Goal: Register for event/course

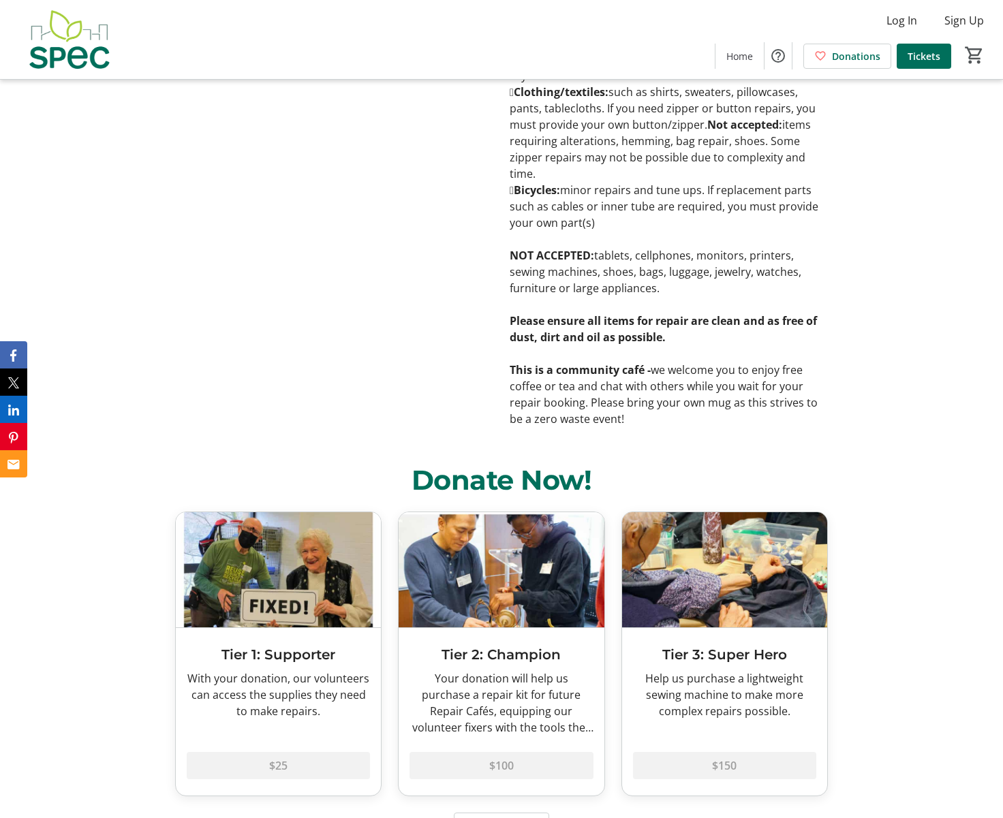
scroll to position [1703, 0]
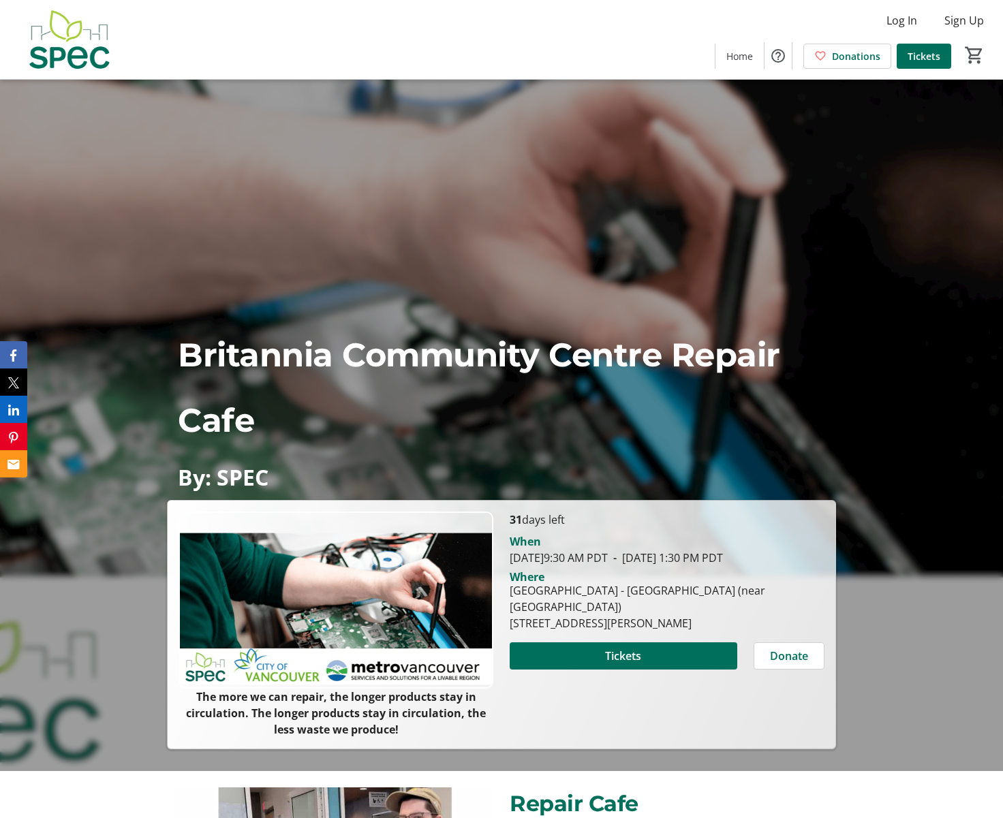
scroll to position [136, 0]
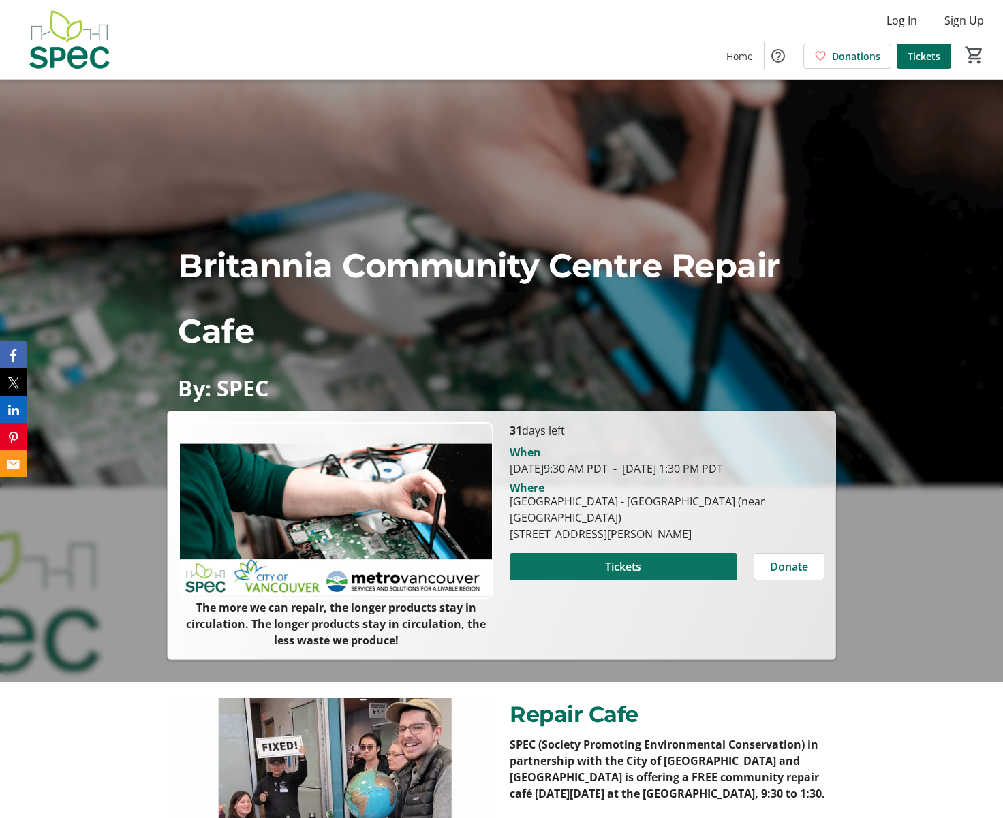
click at [576, 551] on span at bounding box center [622, 566] width 227 height 33
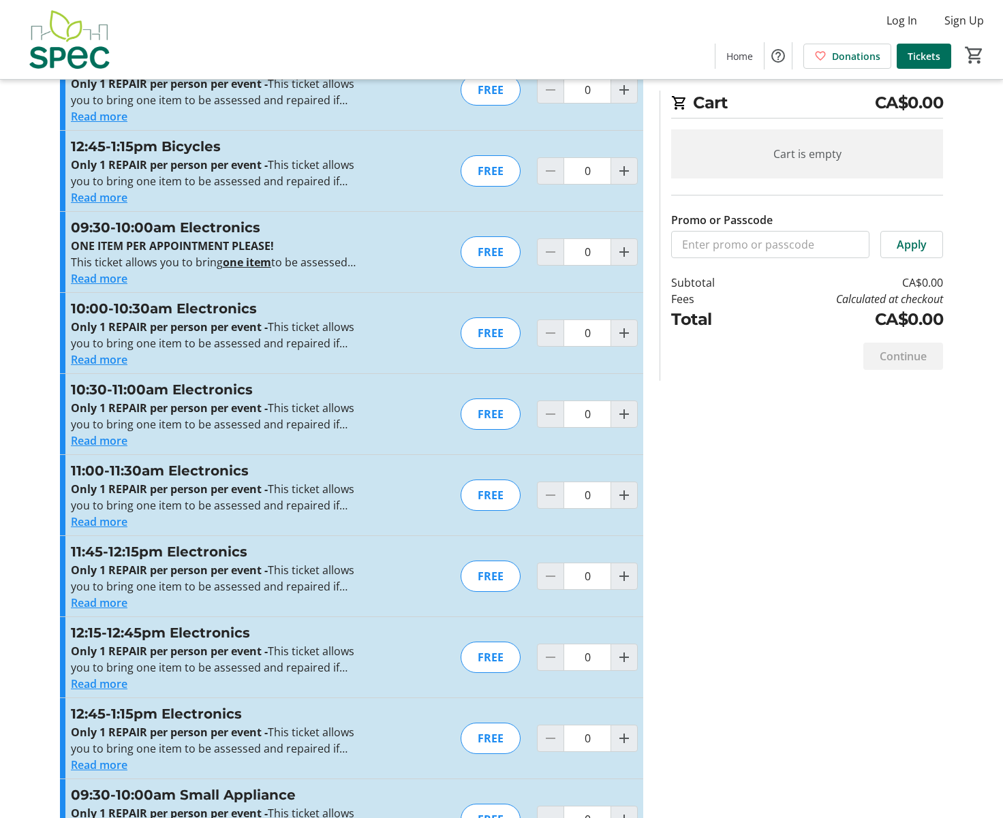
scroll to position [1746, 0]
click at [623, 501] on mat-icon "Increment by one" at bounding box center [624, 496] width 16 height 16
type input "1"
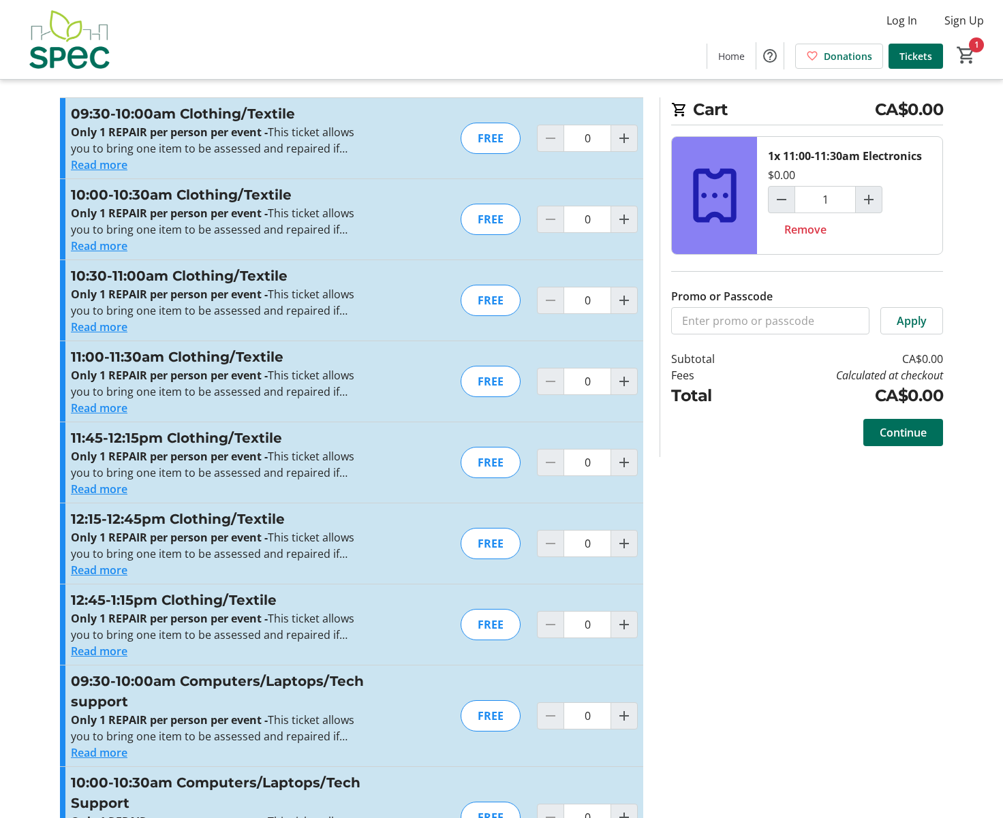
scroll to position [0, 0]
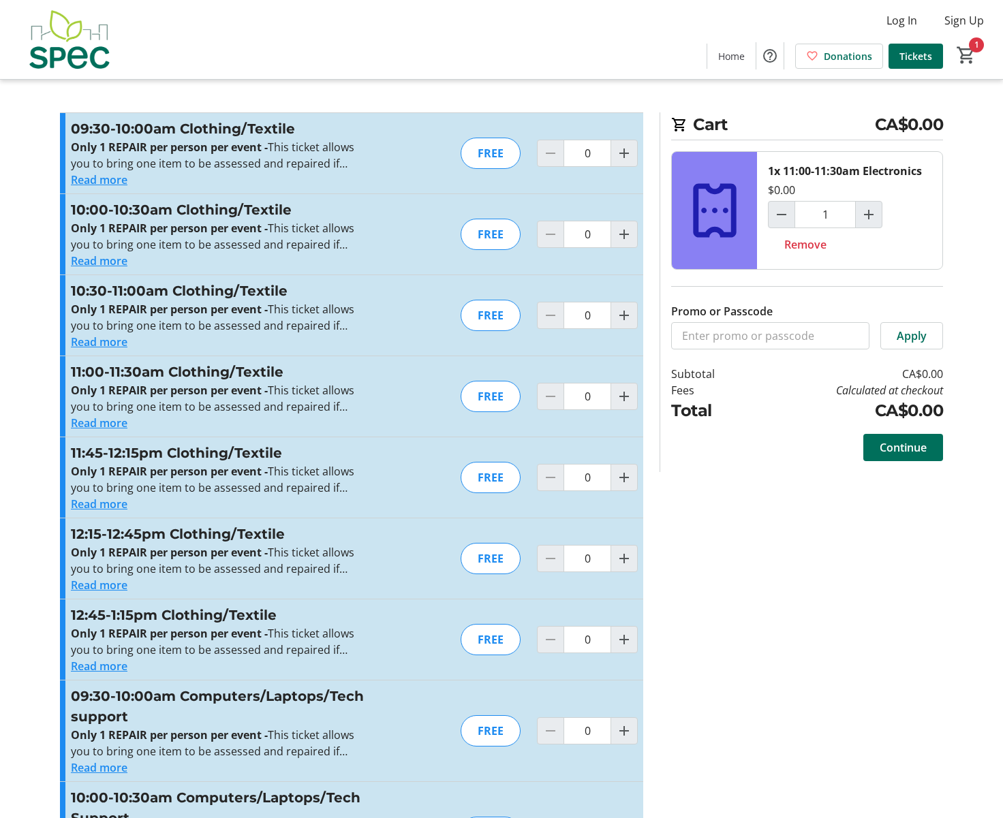
drag, startPoint x: 257, startPoint y: 0, endPoint x: 34, endPoint y: 275, distance: 354.4
click at [922, 446] on span "Continue" at bounding box center [902, 447] width 47 height 16
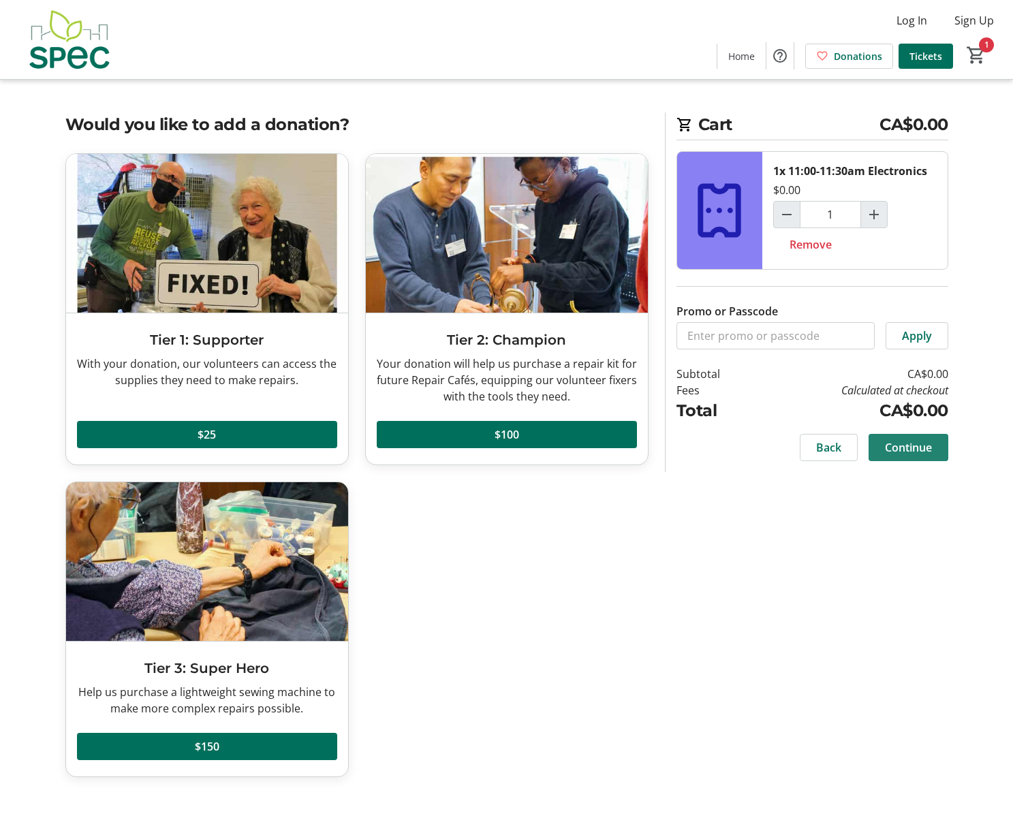
click at [922, 446] on span "Continue" at bounding box center [908, 447] width 47 height 16
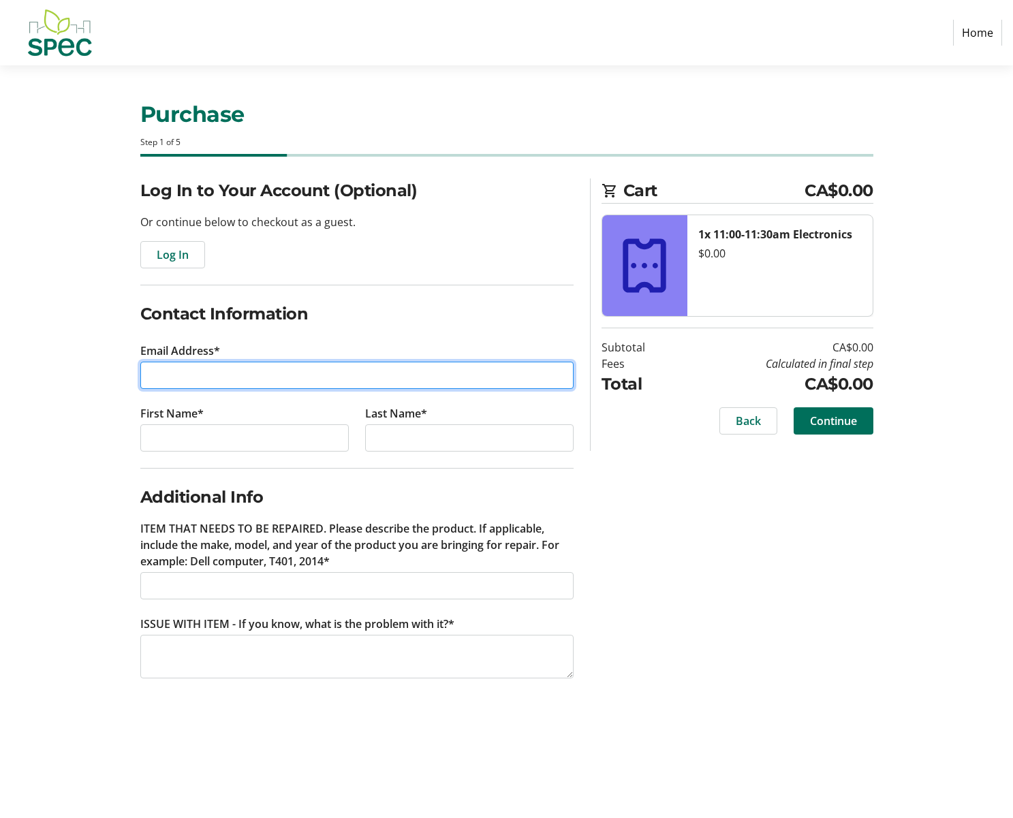
click at [362, 367] on input "Email Address*" at bounding box center [356, 375] width 433 height 27
type input "[PERSON_NAME][EMAIL_ADDRESS][DOMAIN_NAME]"
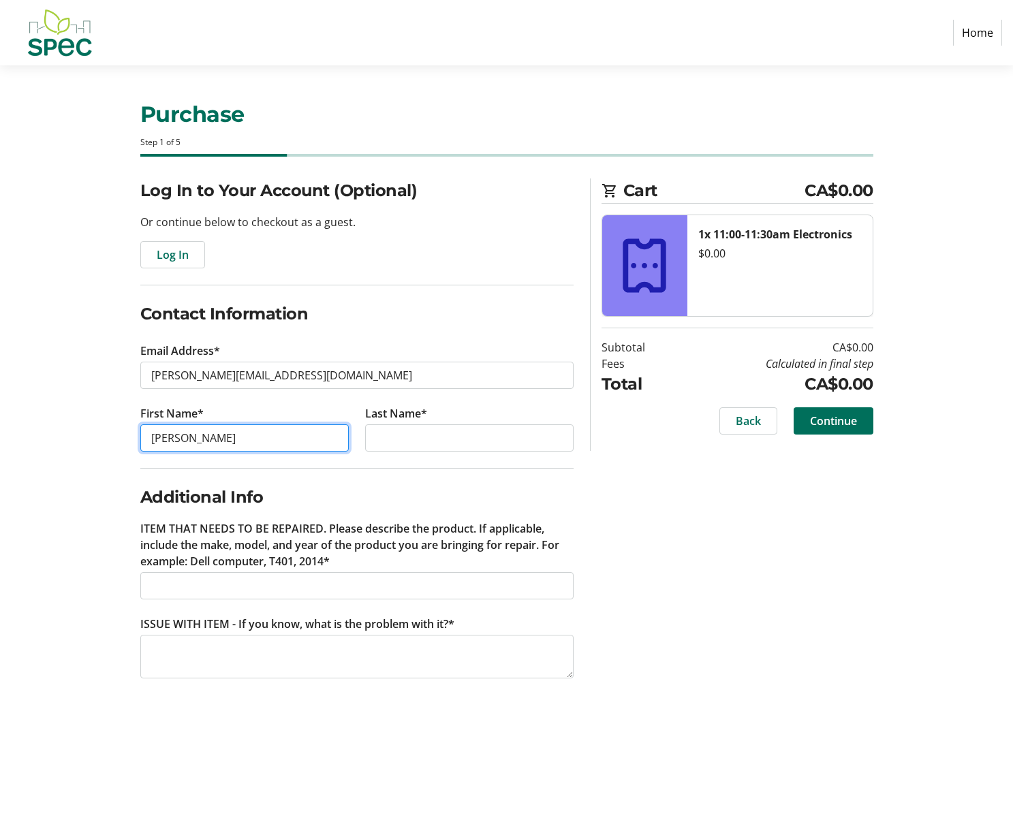
type input "[PERSON_NAME]"
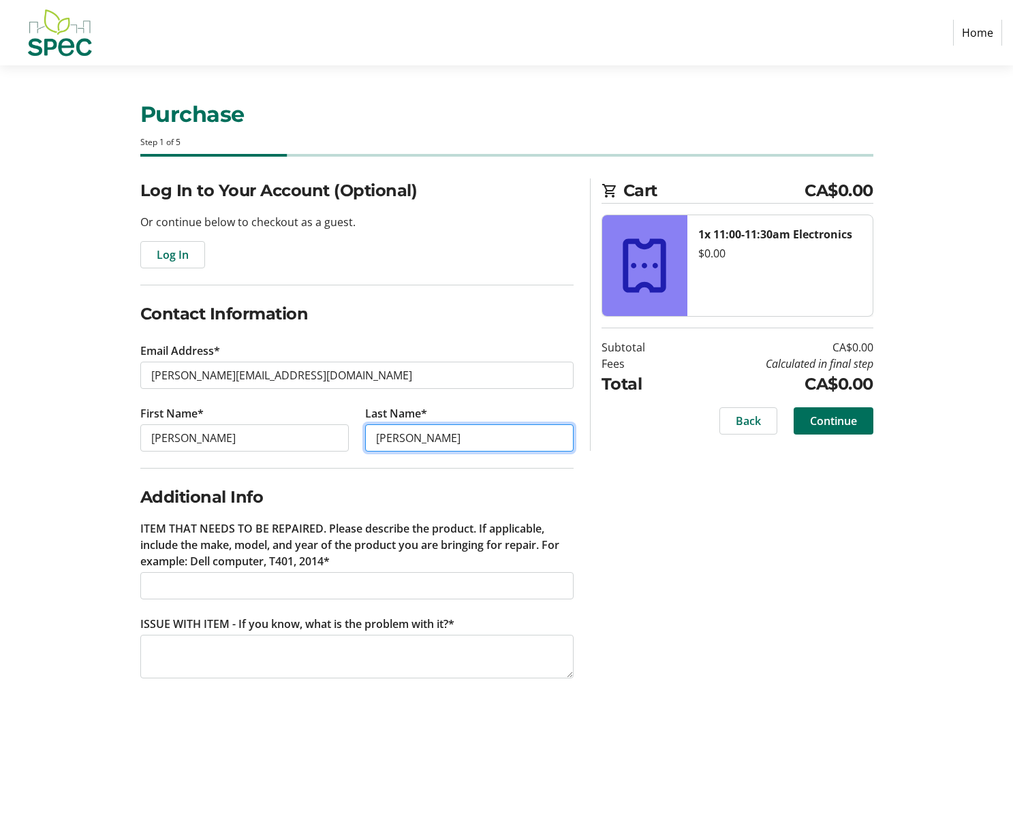
type input "[PERSON_NAME]"
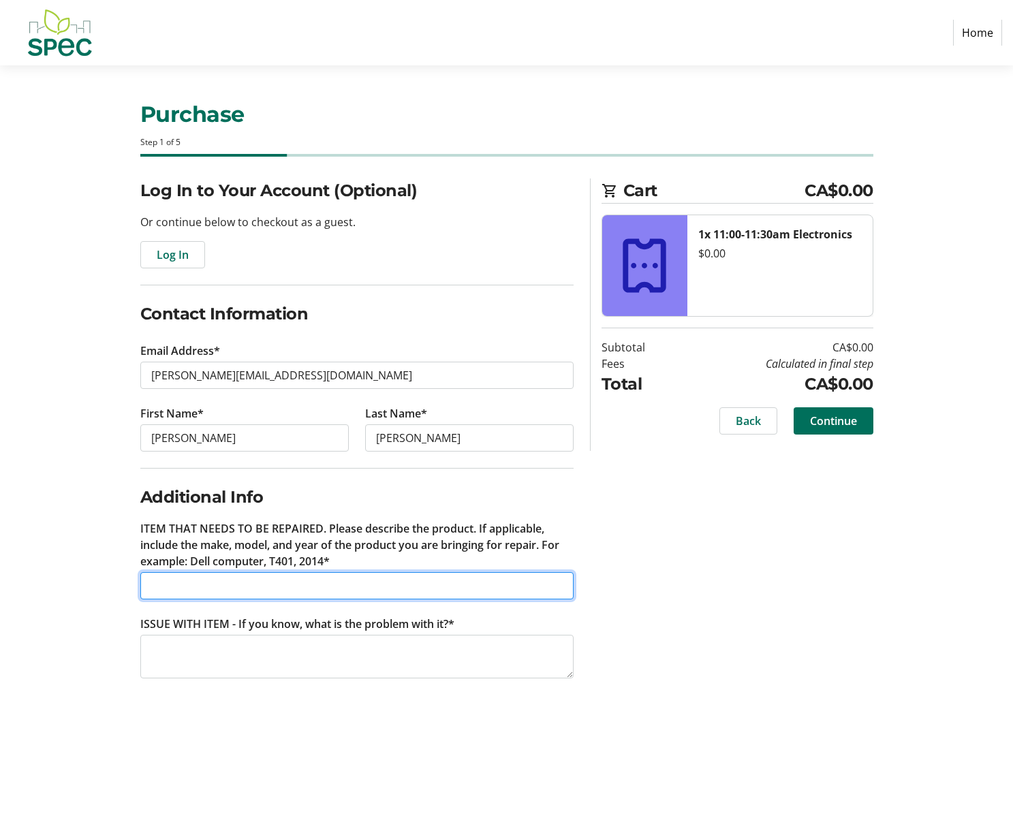
click at [227, 590] on input "ITEM THAT NEEDS TO BE REPAIRED. Please describe the product. If applicable, inc…" at bounding box center [356, 585] width 433 height 27
type input "Standup Desk motor"
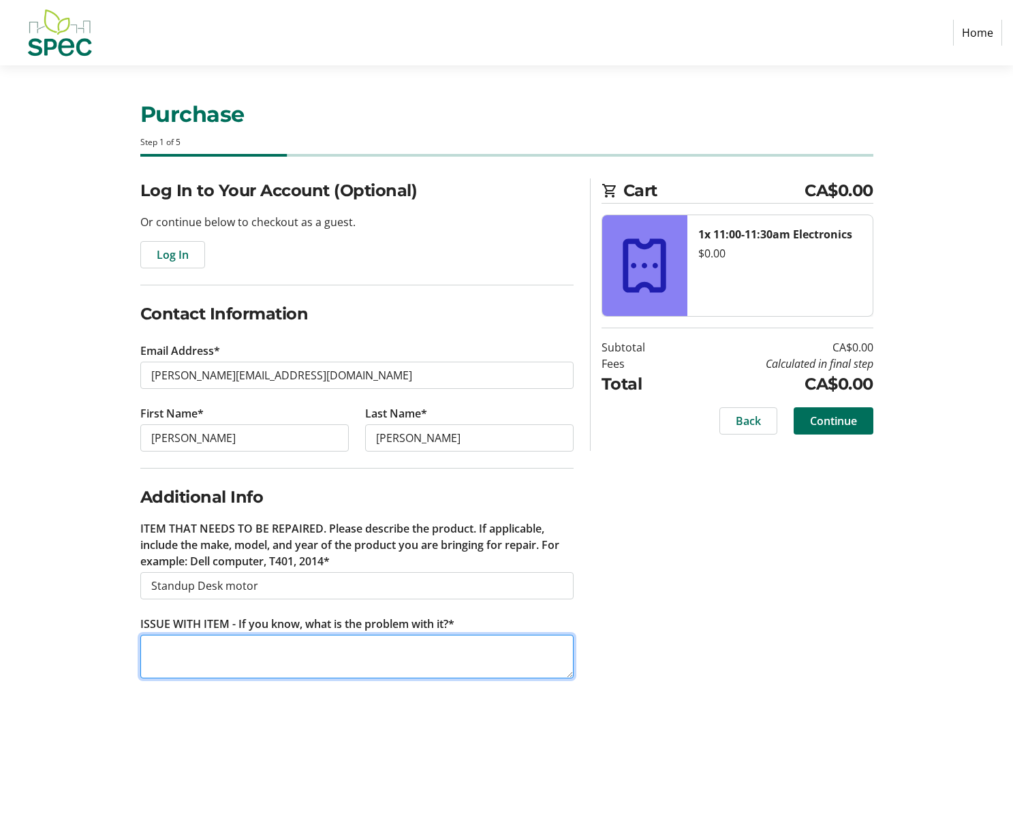
click at [177, 646] on textarea "ISSUE WITH ITEM - If you know, what is the problem with it?*" at bounding box center [356, 657] width 433 height 44
click at [388, 654] on textarea "Motor won't kick in for more than one inch" at bounding box center [356, 657] width 433 height 44
type textarea "Motor won't kick in for more than one inch up or down"
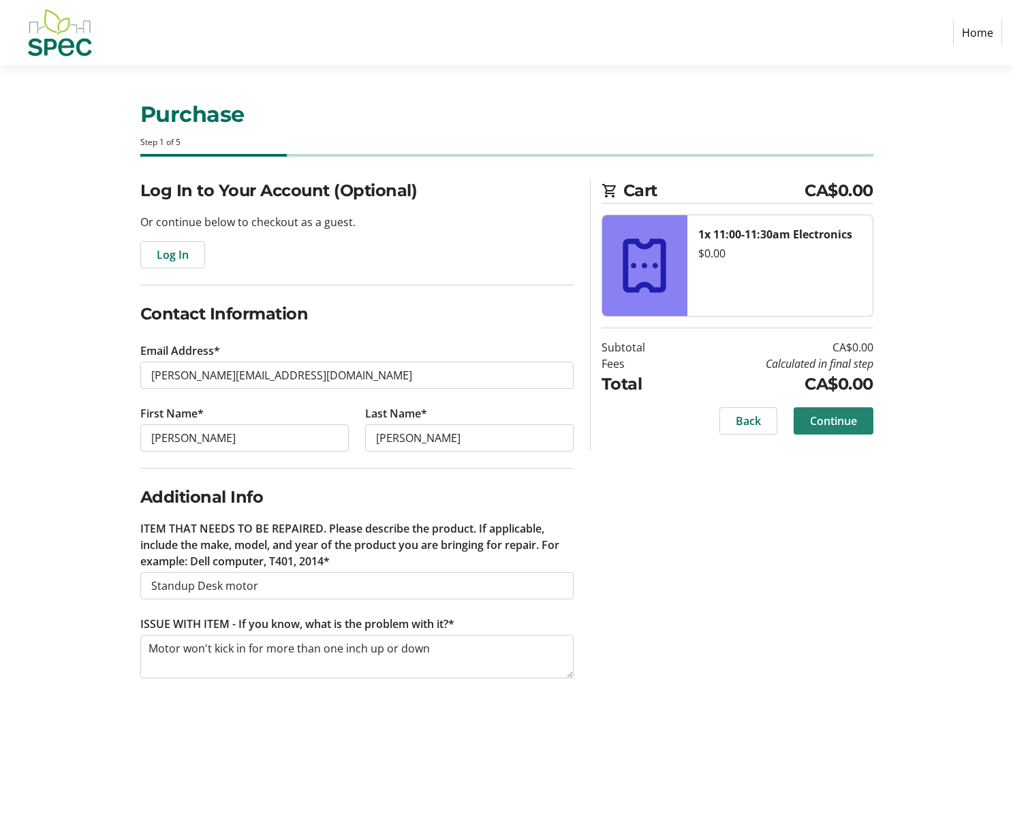
click at [841, 417] on span "Continue" at bounding box center [833, 421] width 47 height 16
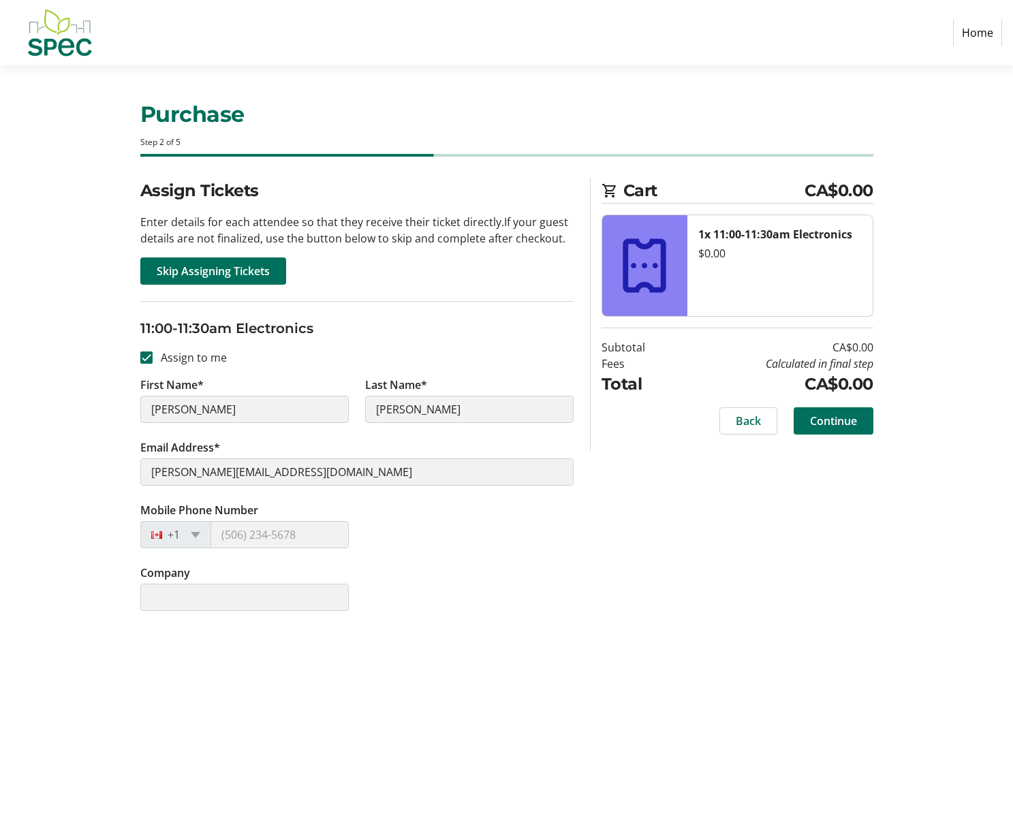
click at [841, 402] on section "Cart CA$0.00 1x 11:00-11:30am Electronics $0.00 Subtotal CA$0.00 Fees Calculate…" at bounding box center [737, 314] width 272 height 272
click at [199, 279] on span "Skip Assigning Tickets" at bounding box center [213, 271] width 113 height 16
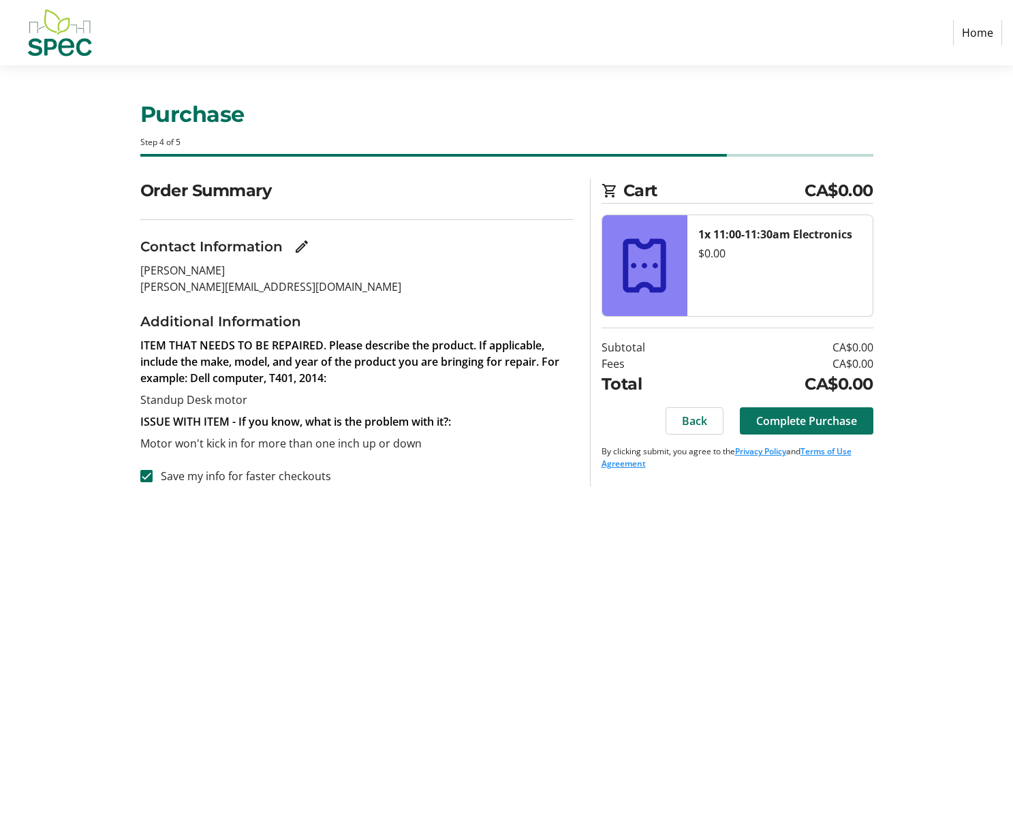
click at [802, 416] on span "Complete Purchase" at bounding box center [806, 421] width 101 height 16
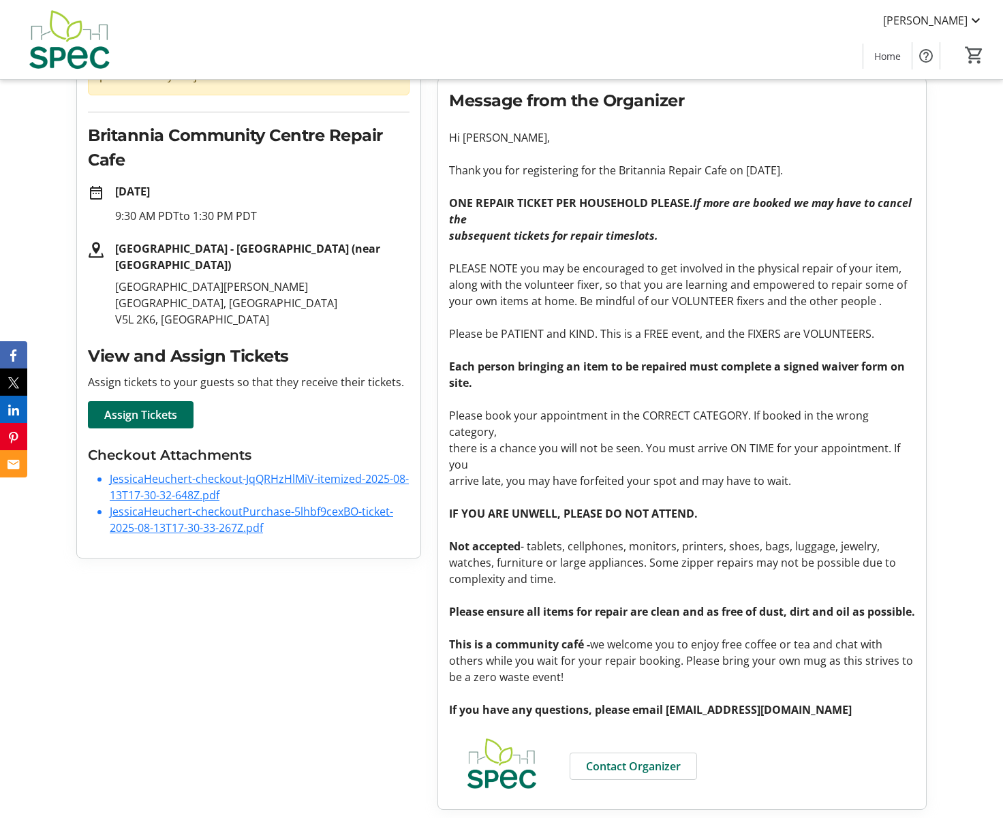
scroll to position [174, 0]
